Goal: Complete application form: Complete application form

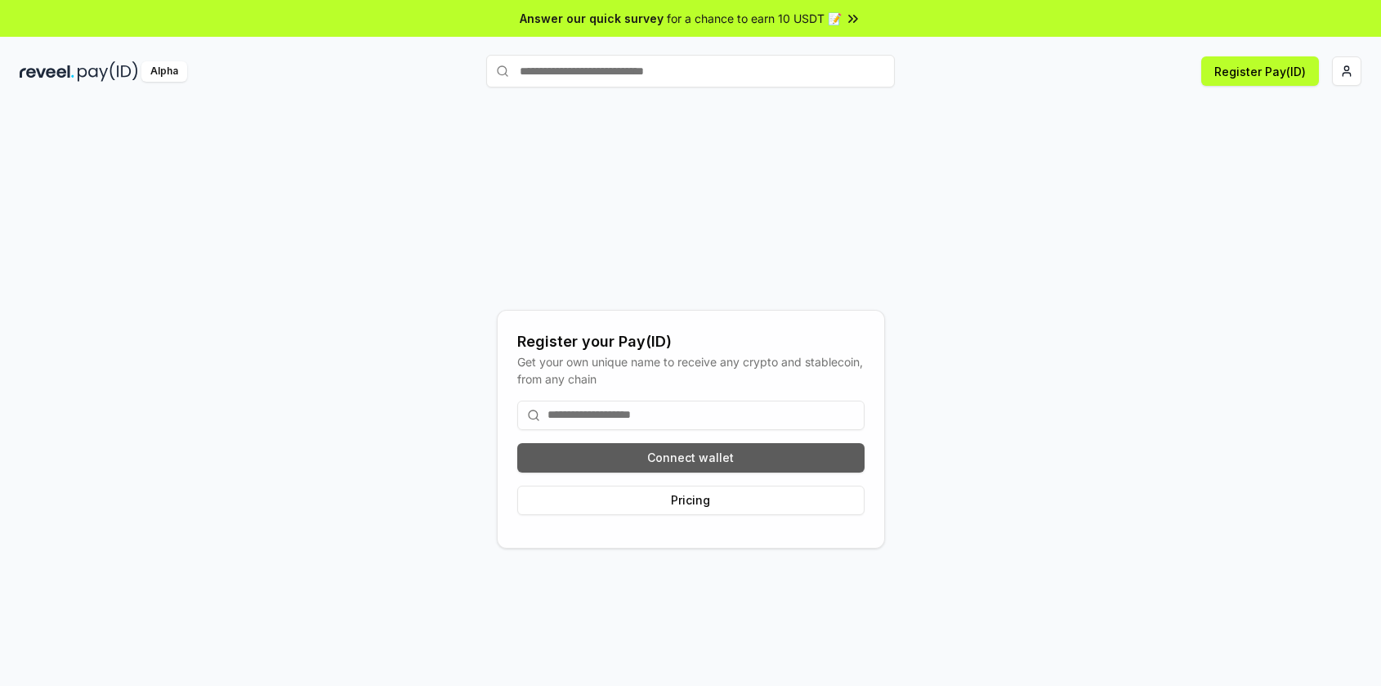
click at [717, 449] on button "Connect wallet" at bounding box center [690, 457] width 347 height 29
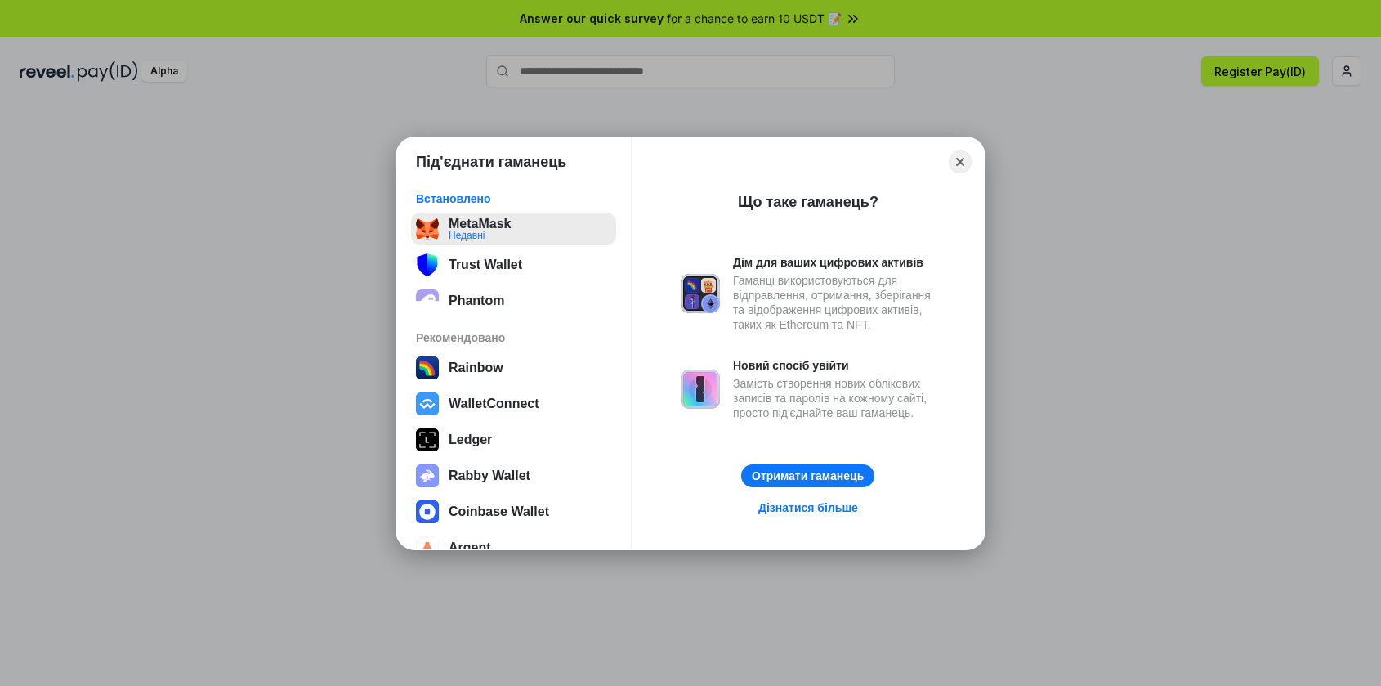
click at [505, 235] on button "MetaMask Недавні" at bounding box center [513, 228] width 205 height 33
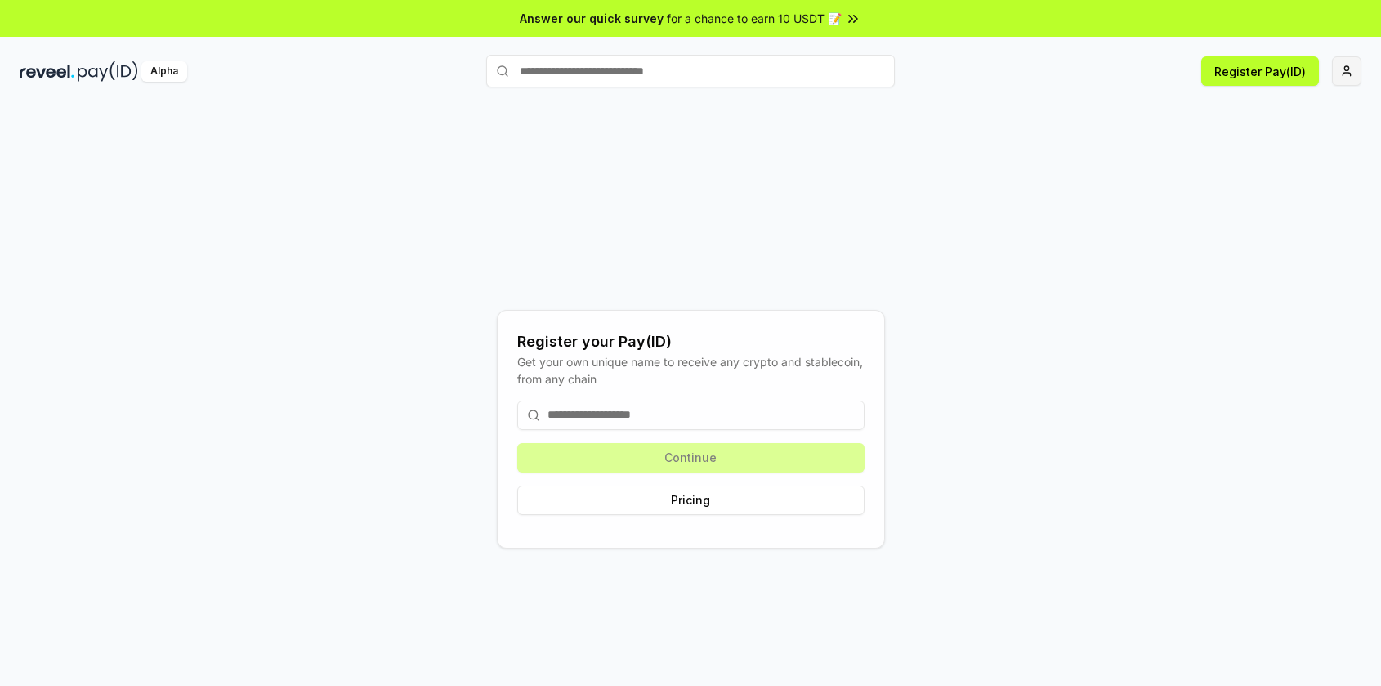
click at [1354, 73] on html "Answer our quick survey for a chance to earn 10 USDT 📝 Alpha Register Pay(ID) R…" at bounding box center [690, 343] width 1381 height 686
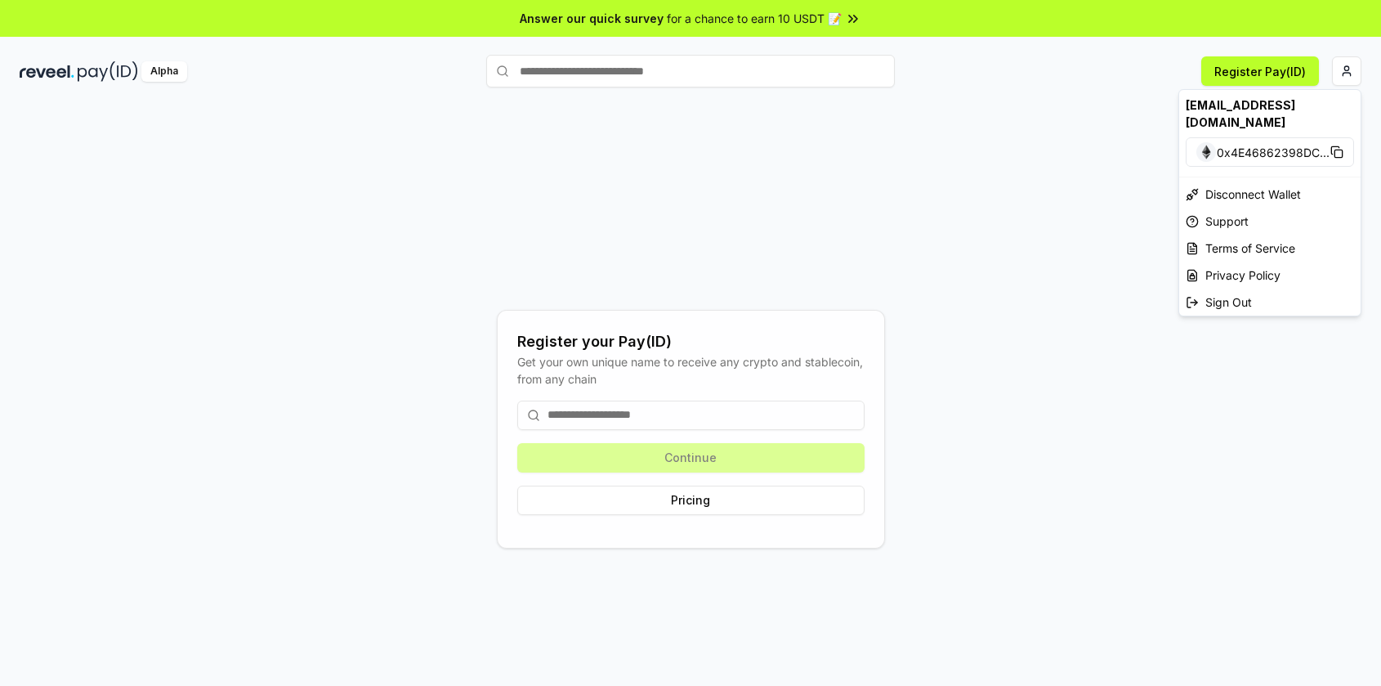
click at [1269, 105] on div "[EMAIL_ADDRESS][DOMAIN_NAME]" at bounding box center [1269, 113] width 181 height 47
click at [89, 74] on html "Answer our quick survey for a chance to earn 10 USDT 📝 Alpha Register Pay(ID) R…" at bounding box center [690, 343] width 1381 height 686
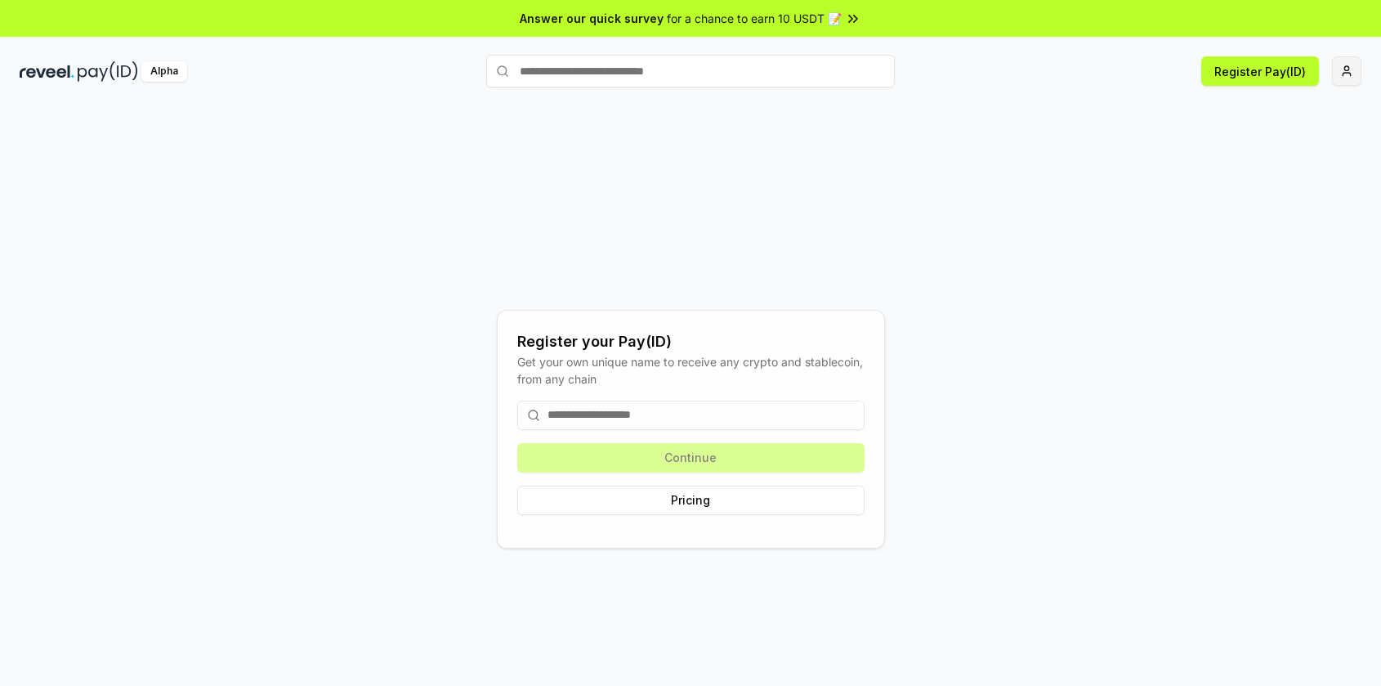
click at [1339, 76] on html "Answer our quick survey for a chance to earn 10 USDT 📝 Alpha Register Pay(ID) R…" at bounding box center [690, 343] width 1381 height 686
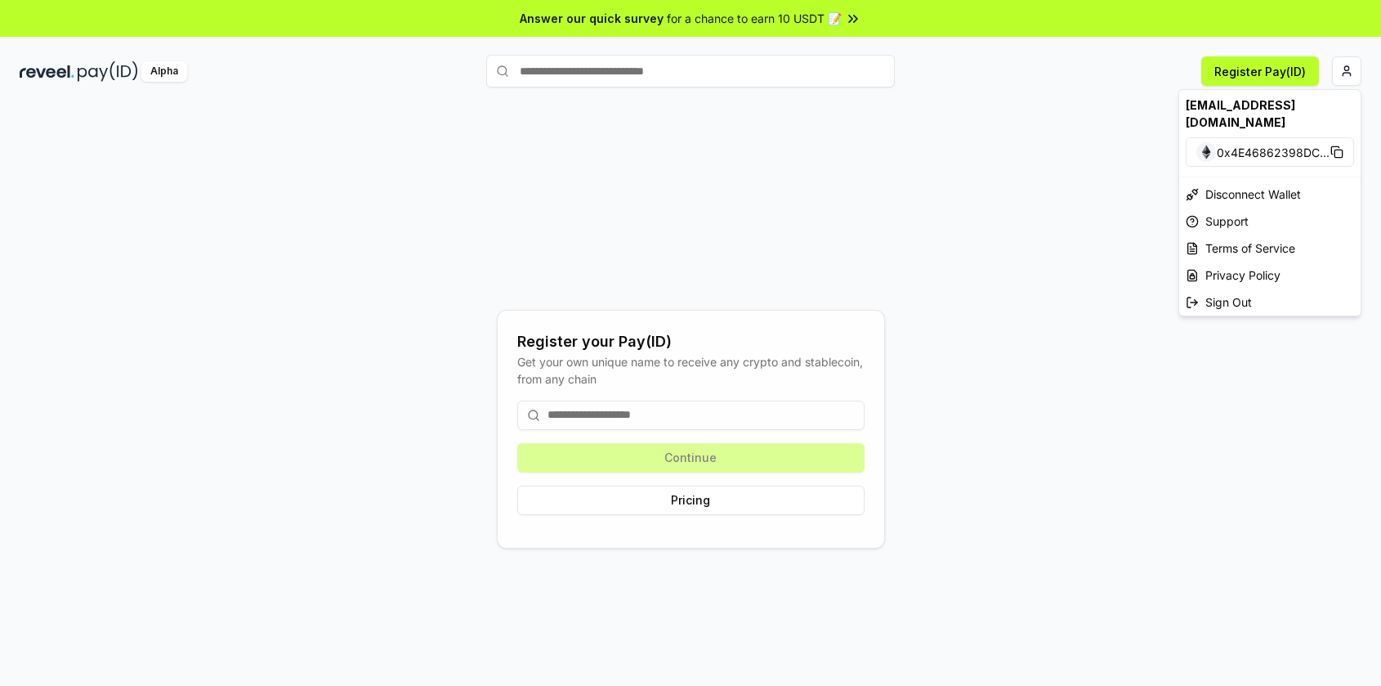
click at [600, 414] on html "Answer our quick survey for a chance to earn 10 USDT 📝 Alpha Register Pay(ID) R…" at bounding box center [690, 343] width 1381 height 686
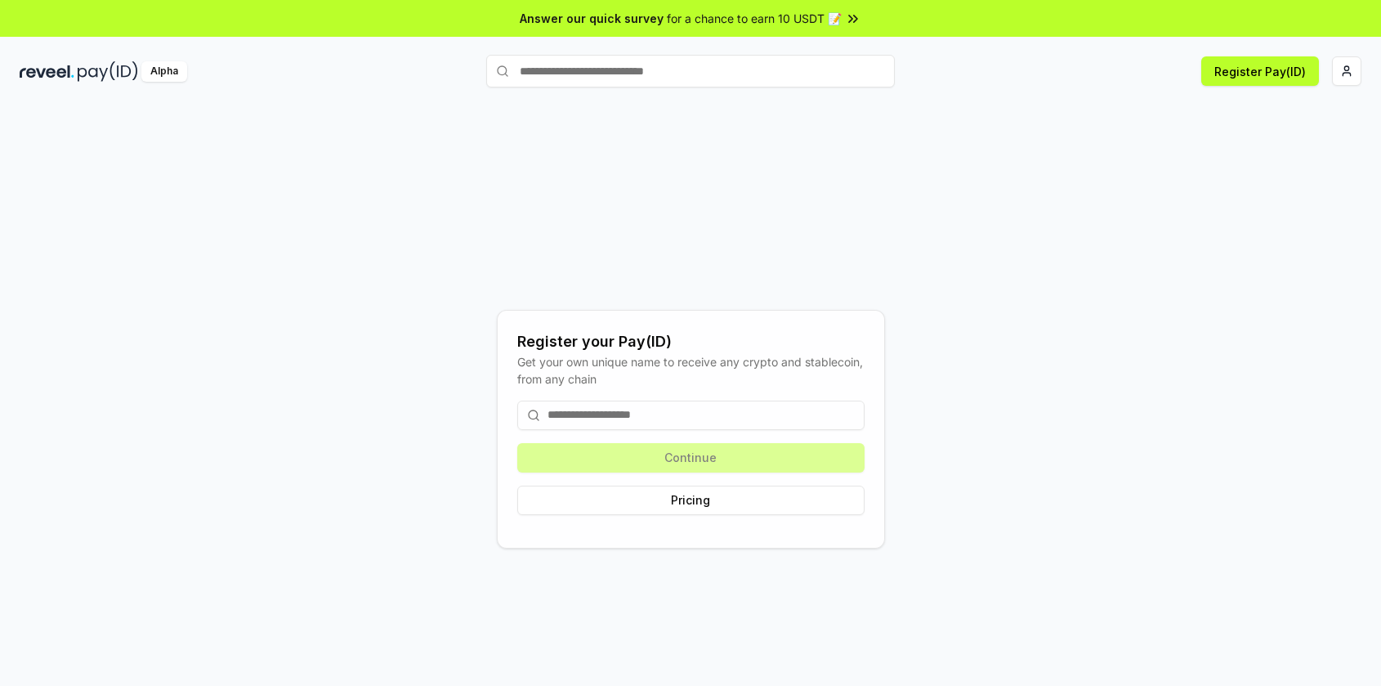
click at [600, 414] on input at bounding box center [690, 414] width 347 height 29
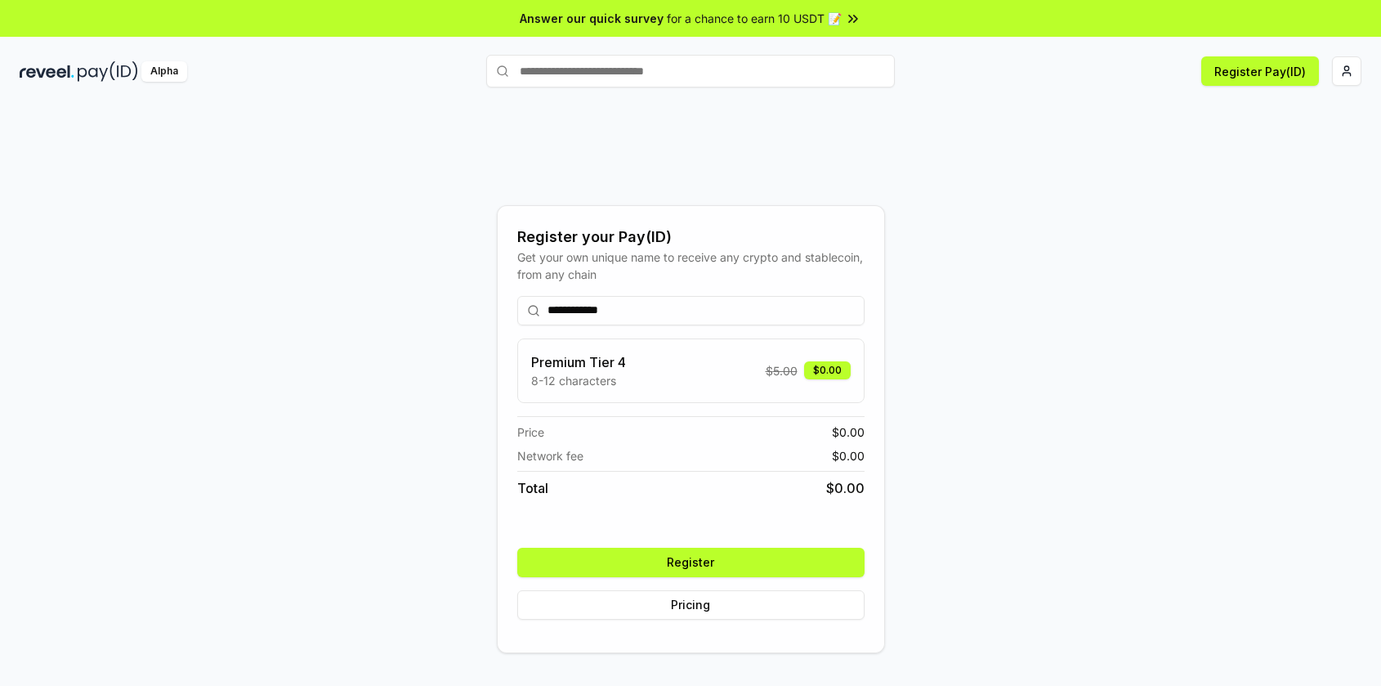
type input "**********"
click at [715, 566] on button "Register" at bounding box center [690, 562] width 347 height 29
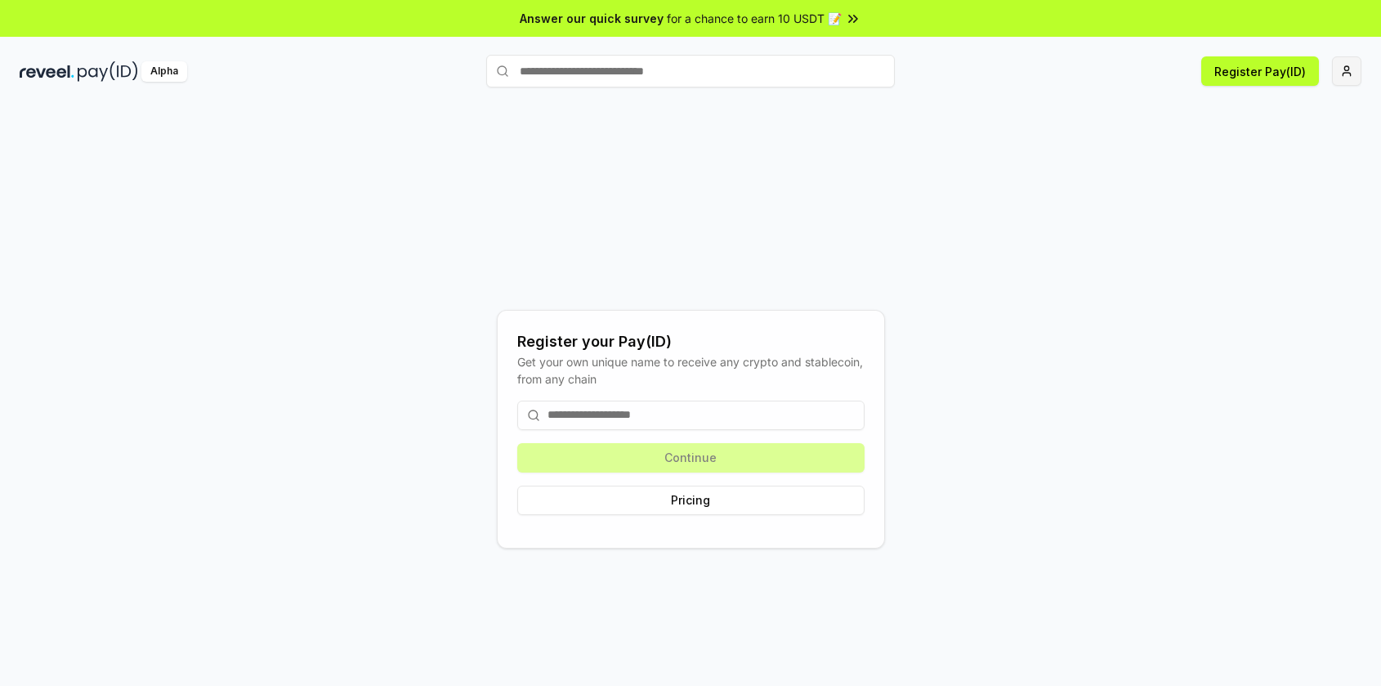
click at [1360, 78] on html "Answer our quick survey for a chance to earn 10 USDT 📝 Alpha Register Pay(ID) R…" at bounding box center [690, 343] width 1381 height 686
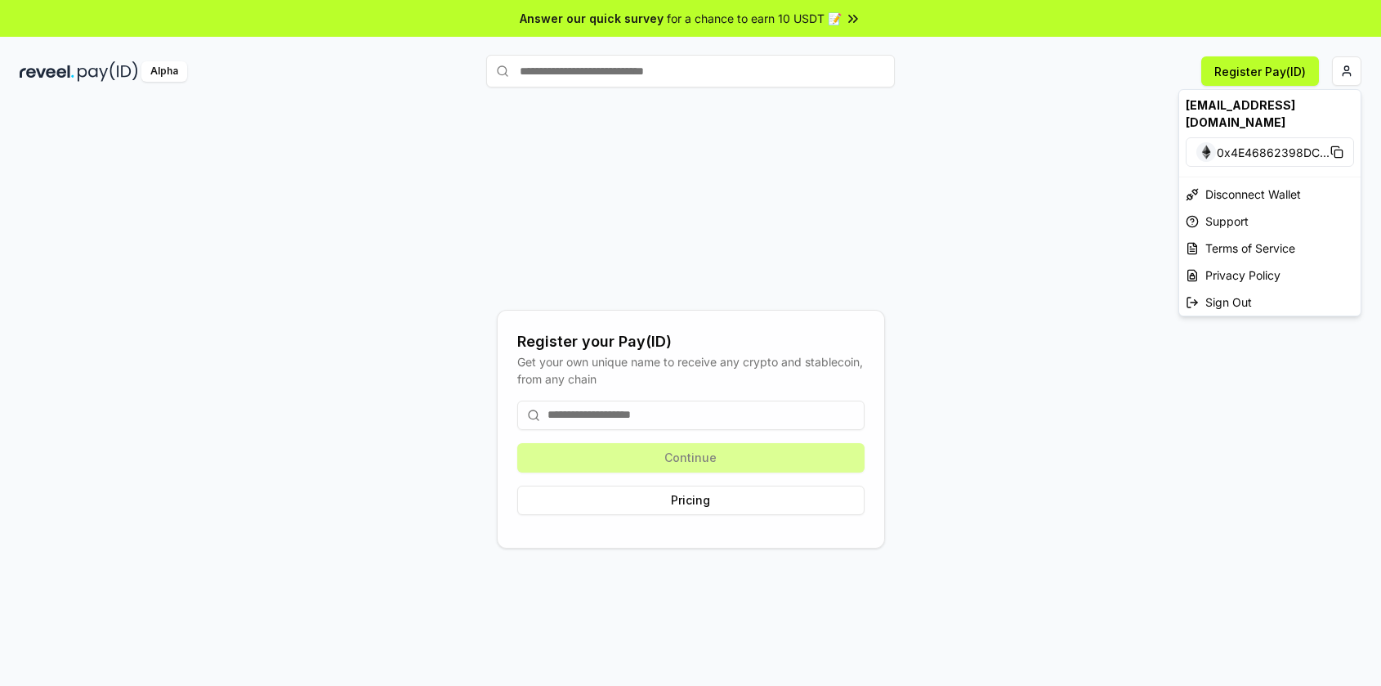
click at [96, 69] on html "Answer our quick survey for a chance to earn 10 USDT 📝 Alpha Register Pay(ID) R…" at bounding box center [690, 343] width 1381 height 686
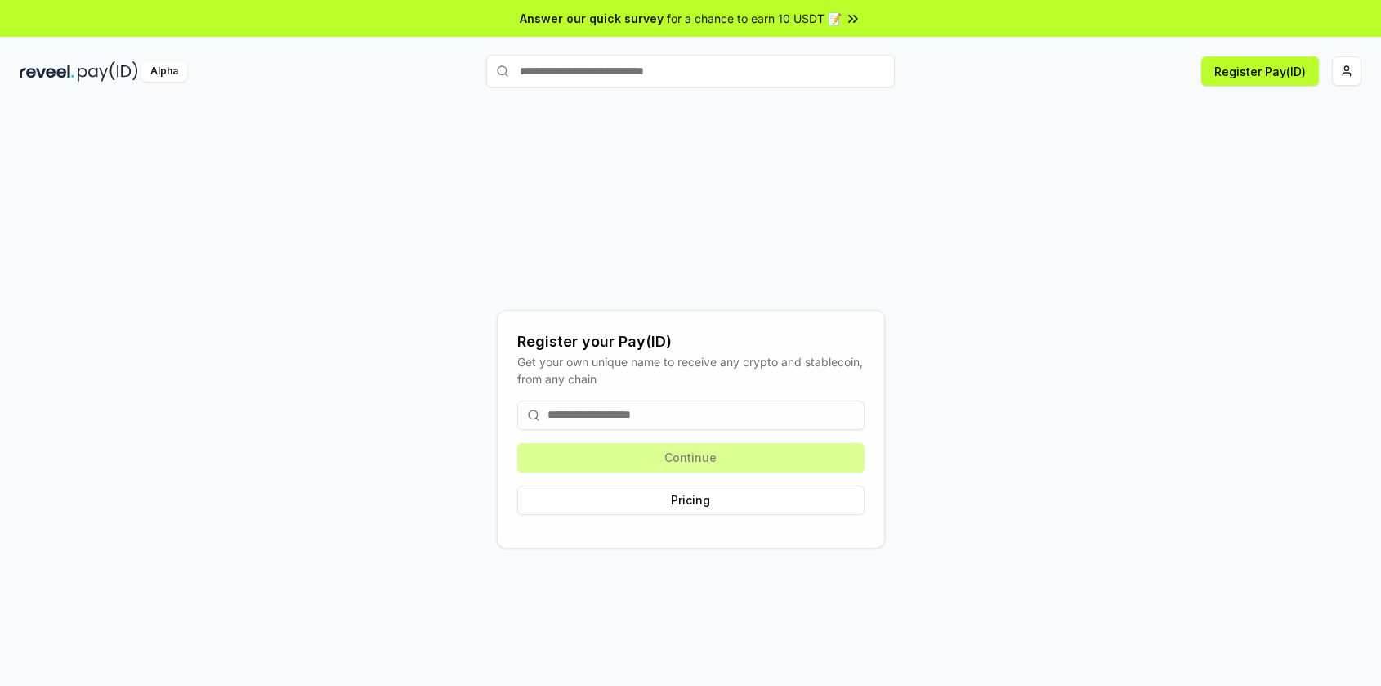
click at [96, 69] on img at bounding box center [108, 71] width 60 height 20
click at [704, 407] on input at bounding box center [690, 414] width 347 height 29
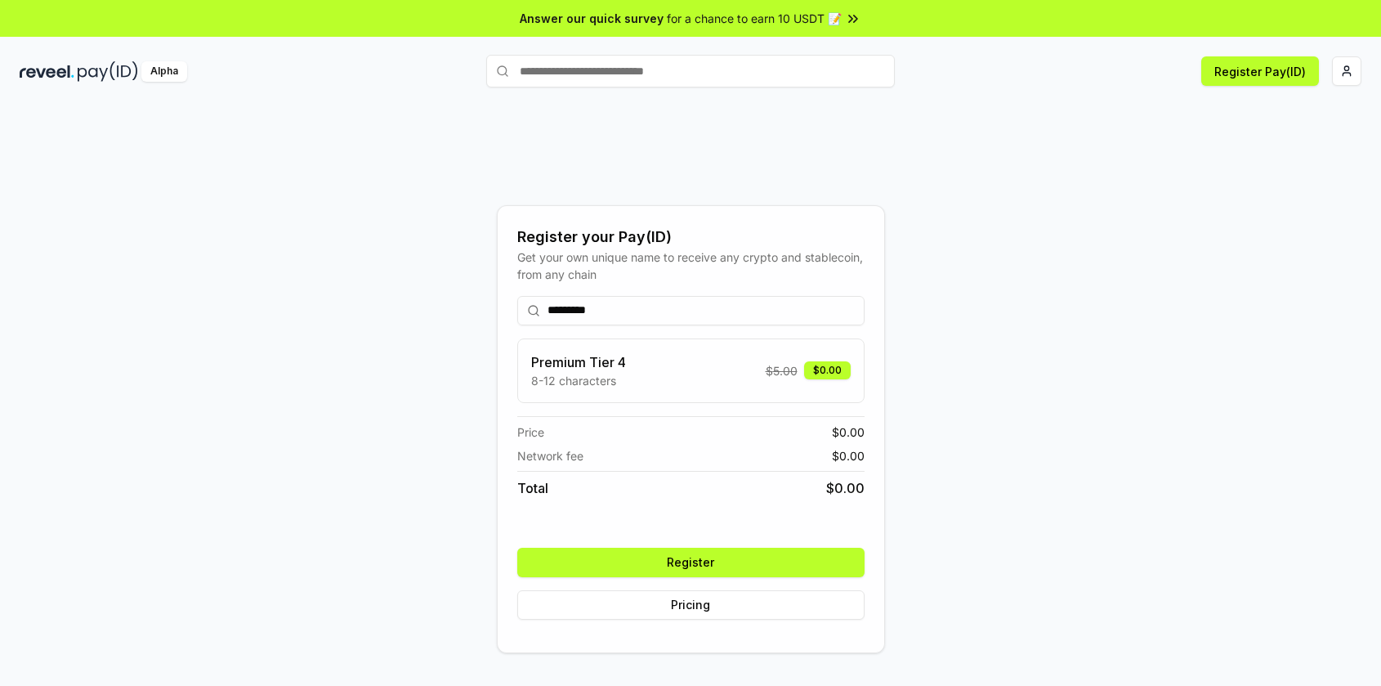
type input "*********"
click at [710, 562] on button "Register" at bounding box center [690, 562] width 347 height 29
type input "*********"
click at [694, 561] on button "Register" at bounding box center [690, 562] width 347 height 29
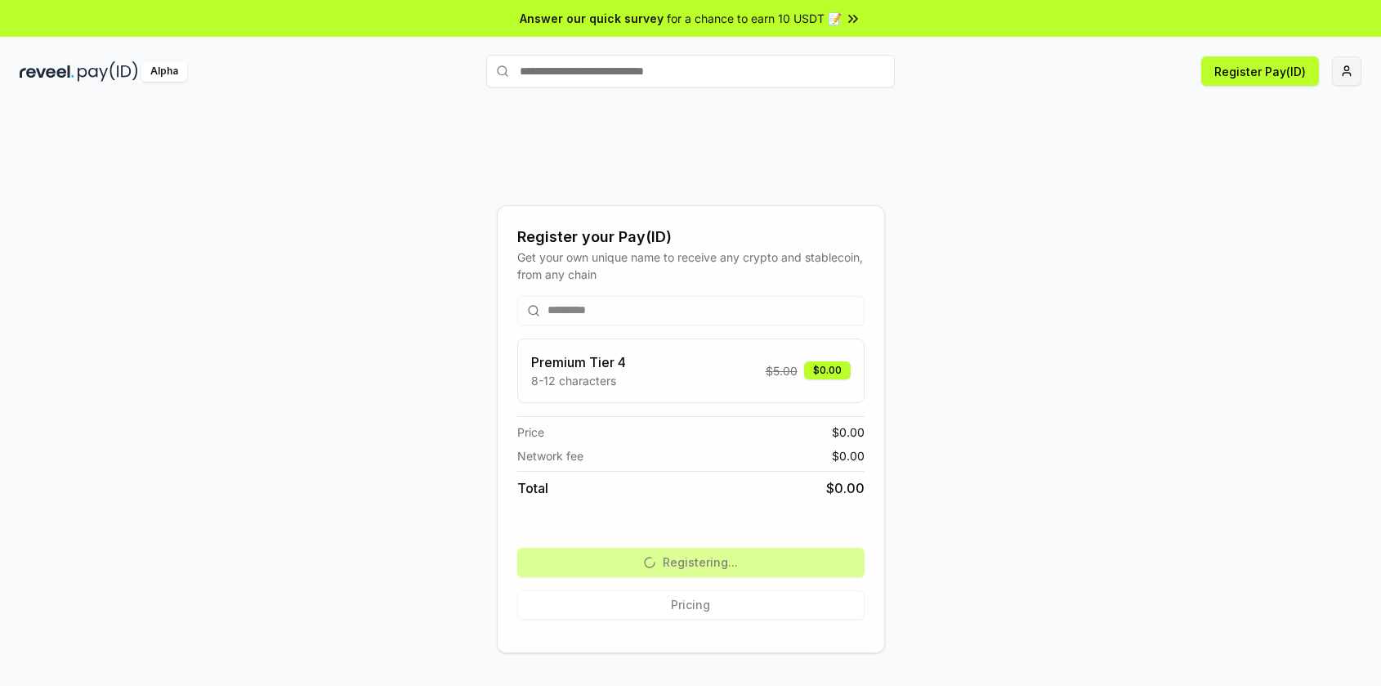
click at [1336, 65] on html "Answer our quick survey for a chance to earn 10 USDT 📝 Alpha Register Pay(ID) R…" at bounding box center [690, 343] width 1381 height 686
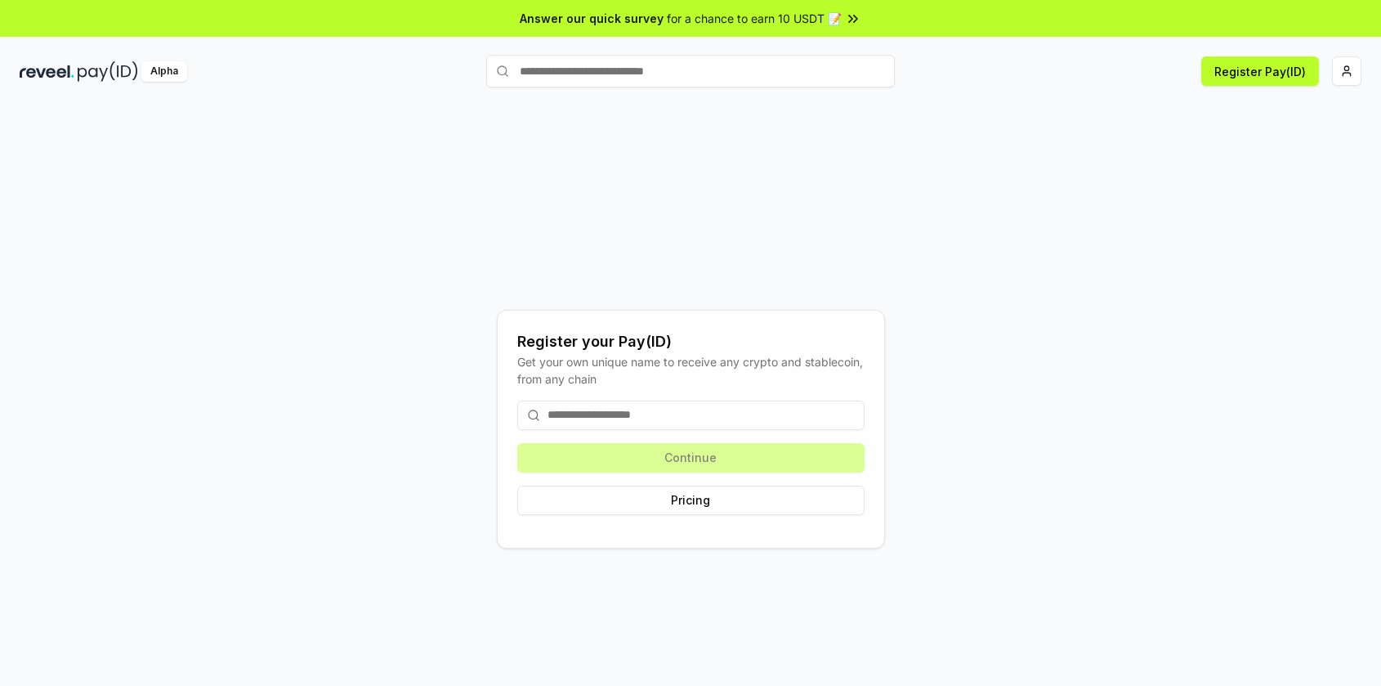
drag, startPoint x: 770, startPoint y: 394, endPoint x: 765, endPoint y: 402, distance: 9.5
click at [770, 394] on div "Continue Pricing" at bounding box center [690, 457] width 347 height 141
click at [762, 407] on input at bounding box center [690, 414] width 347 height 29
click at [1351, 68] on html "Answer our quick survey for a chance to earn 10 USDT 📝 Alpha Register Pay(ID) R…" at bounding box center [690, 343] width 1381 height 686
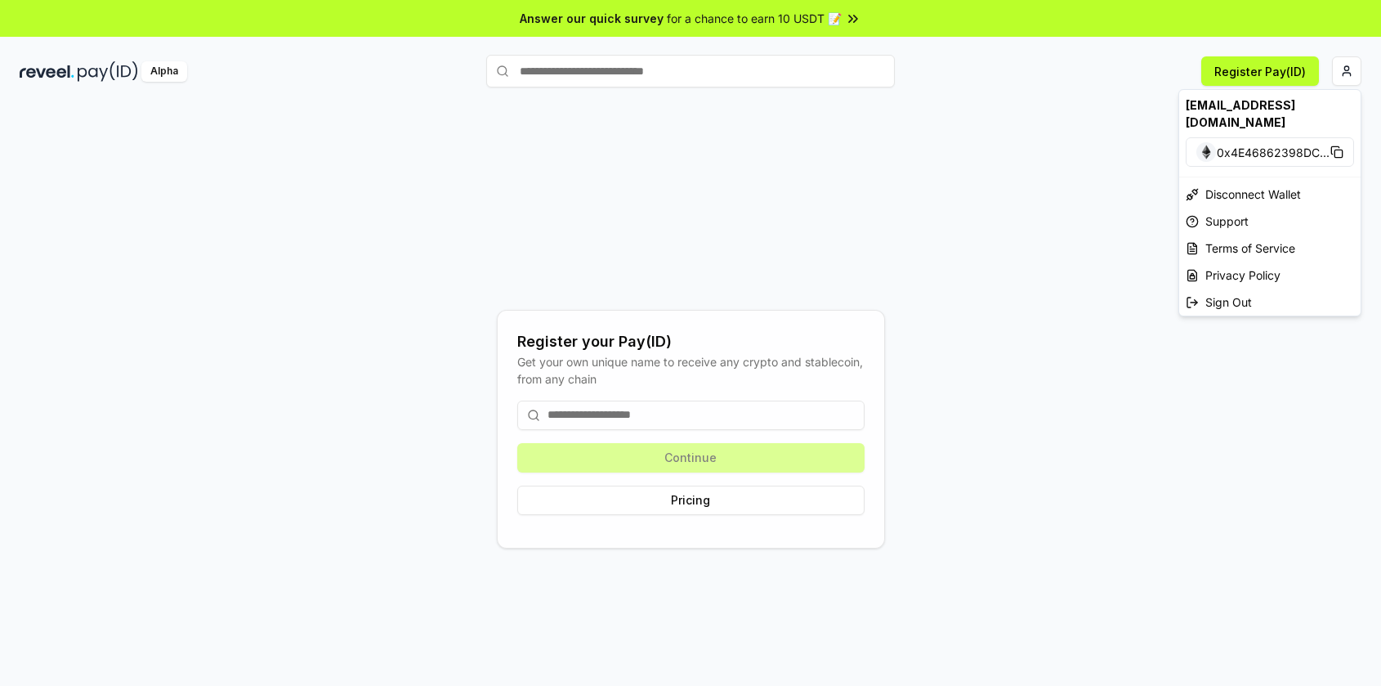
click at [1264, 144] on span "0x4E46862398DC ..." at bounding box center [1273, 152] width 113 height 17
click at [642, 416] on html "Answer our quick survey for a chance to earn 10 USDT 📝 Alpha Register Pay(ID) R…" at bounding box center [690, 343] width 1381 height 686
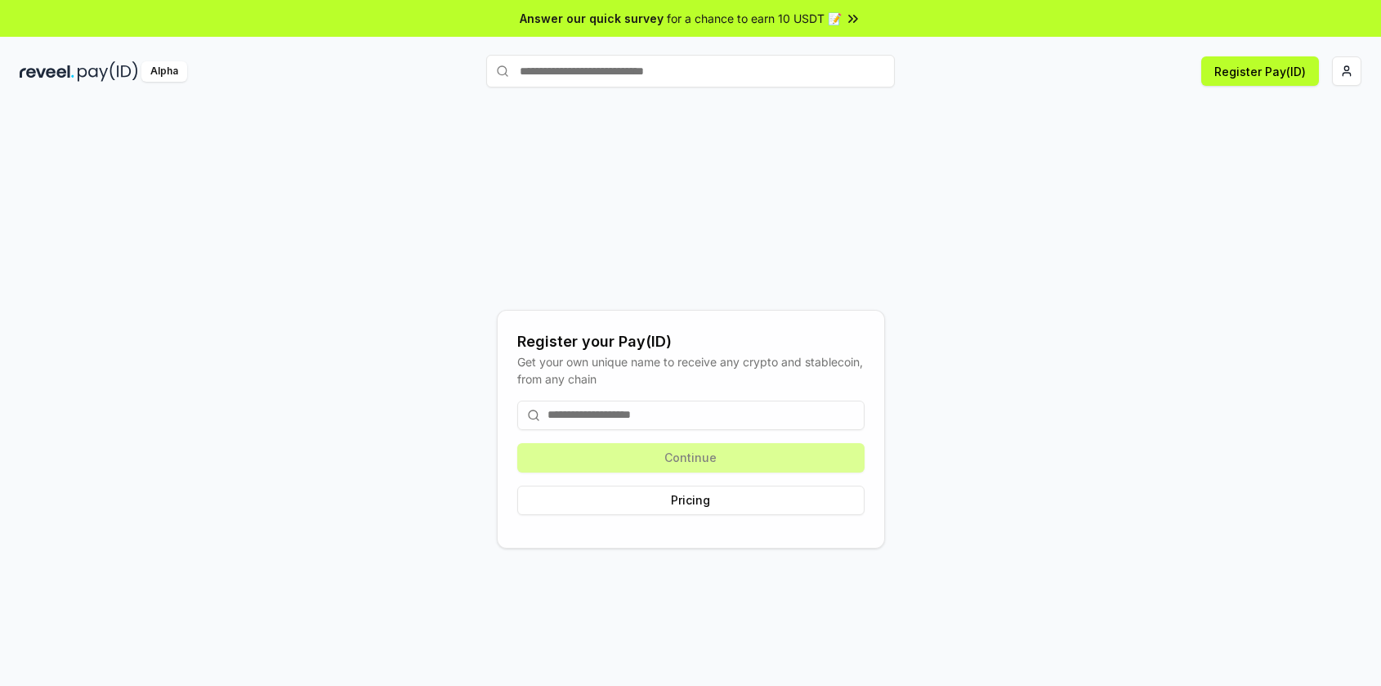
click at [644, 416] on input at bounding box center [690, 414] width 347 height 29
click at [1336, 65] on html "Answer our quick survey for a chance to earn 10 USDT 📝 Alpha Register Pay(ID) R…" at bounding box center [690, 343] width 1381 height 686
click at [619, 411] on input at bounding box center [690, 414] width 347 height 29
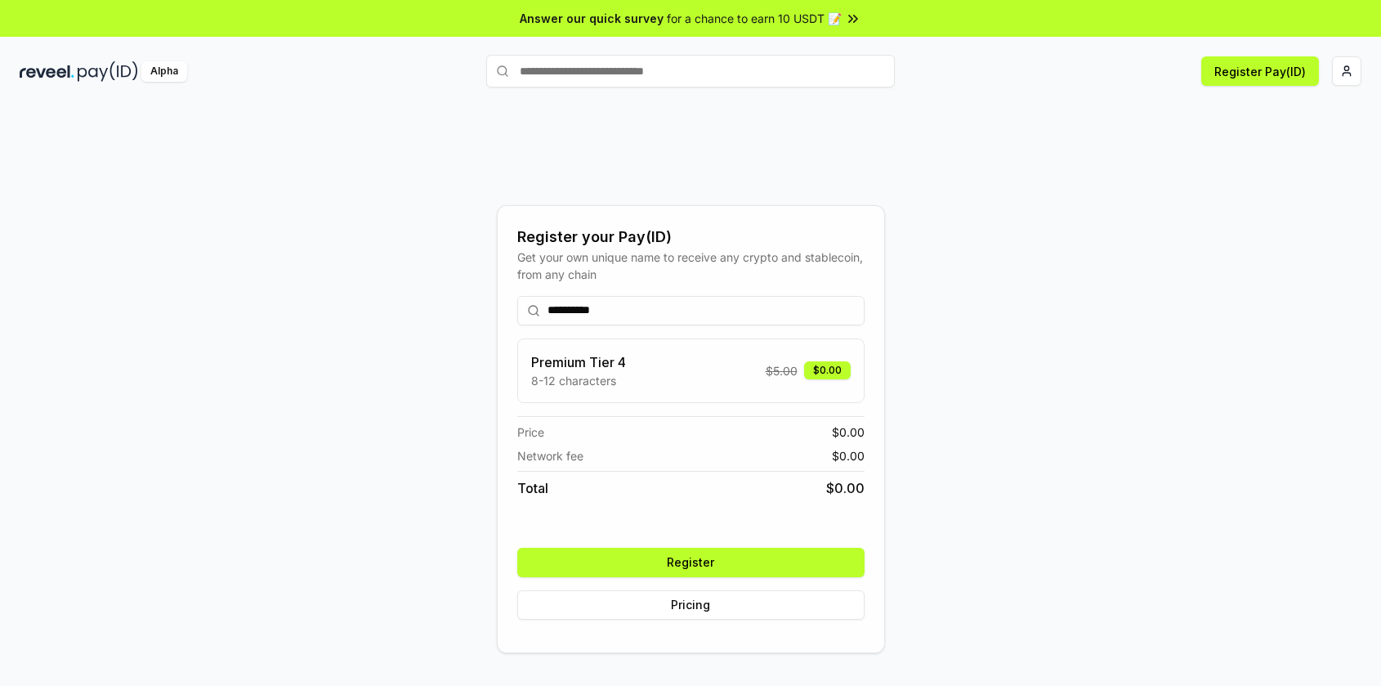
type input "**********"
click at [712, 562] on button "Register" at bounding box center [690, 562] width 347 height 29
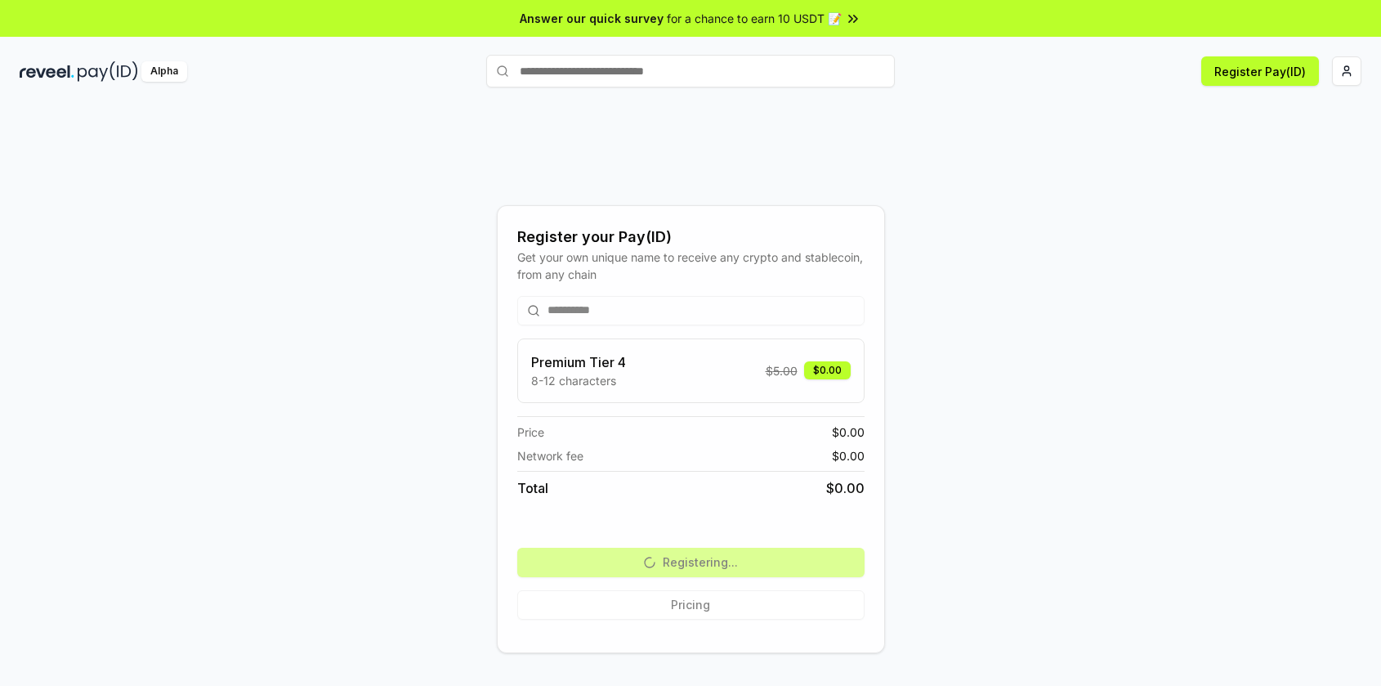
click at [723, 563] on div "**********" at bounding box center [690, 458] width 347 height 350
